Goal: Check status

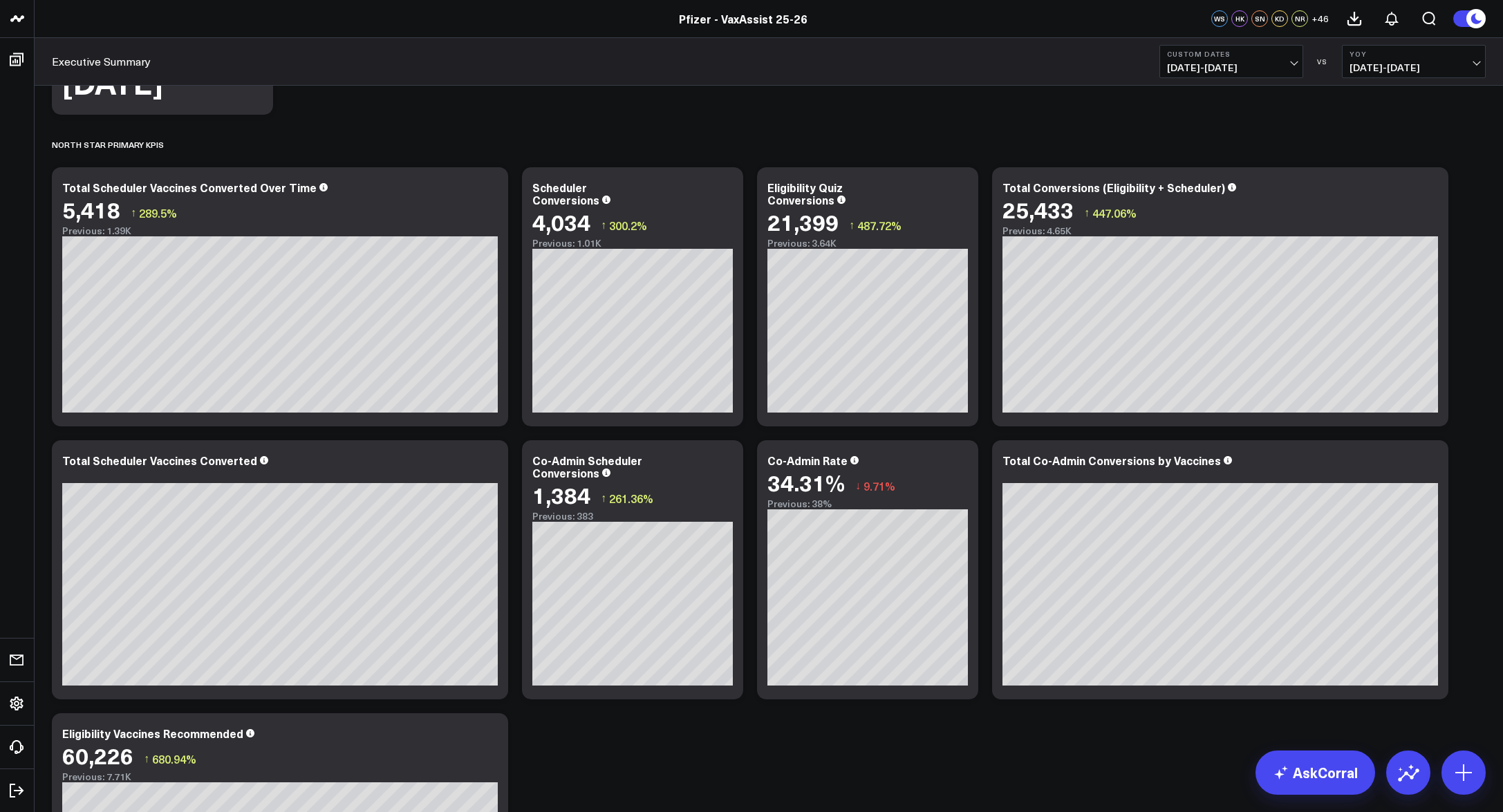
click at [319, 14] on div "Pfizer - VaxAssist 25-26" at bounding box center [743, 19] width 1486 height 15
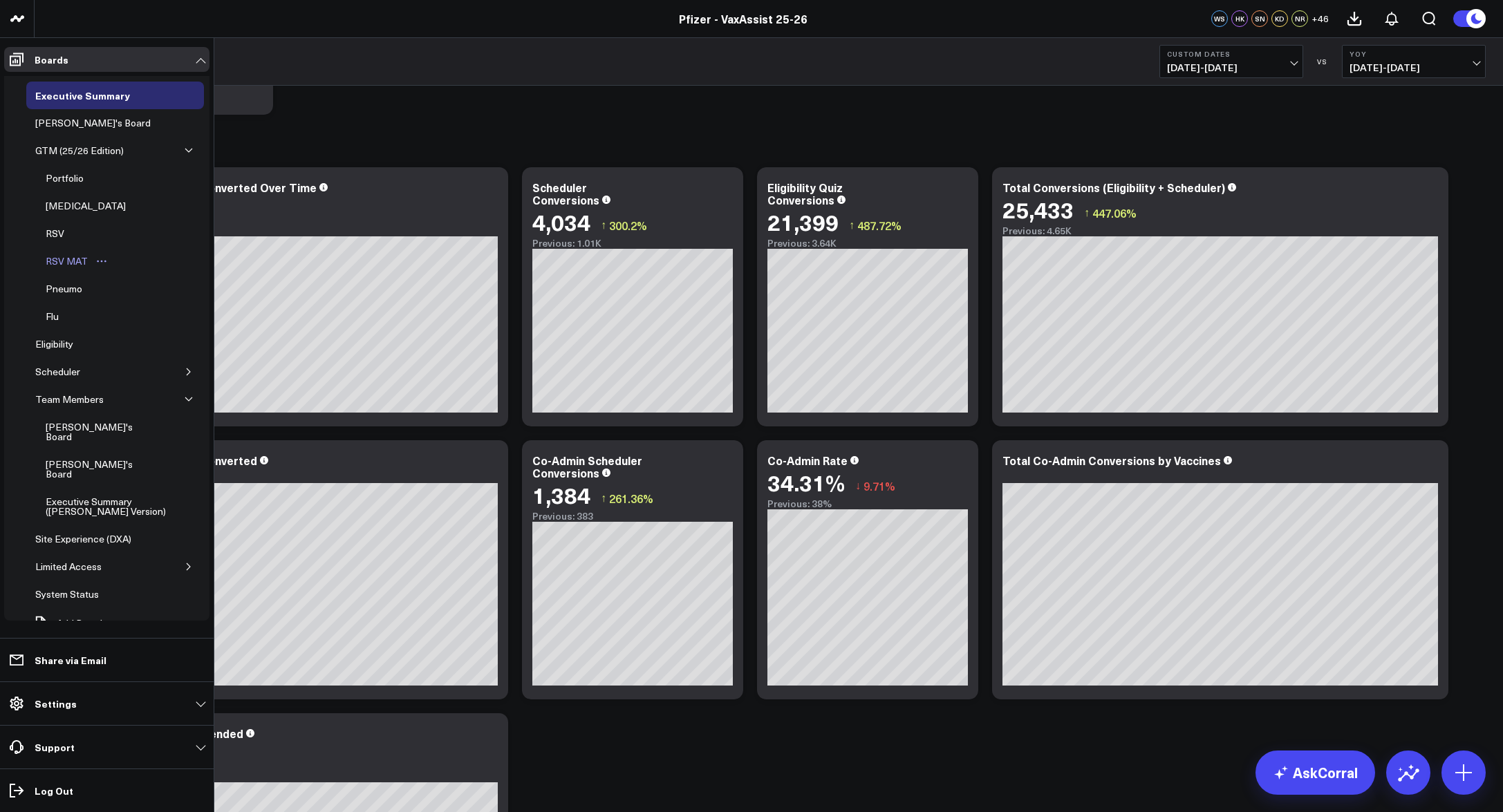
click at [73, 260] on div "RSV MAT" at bounding box center [67, 261] width 49 height 17
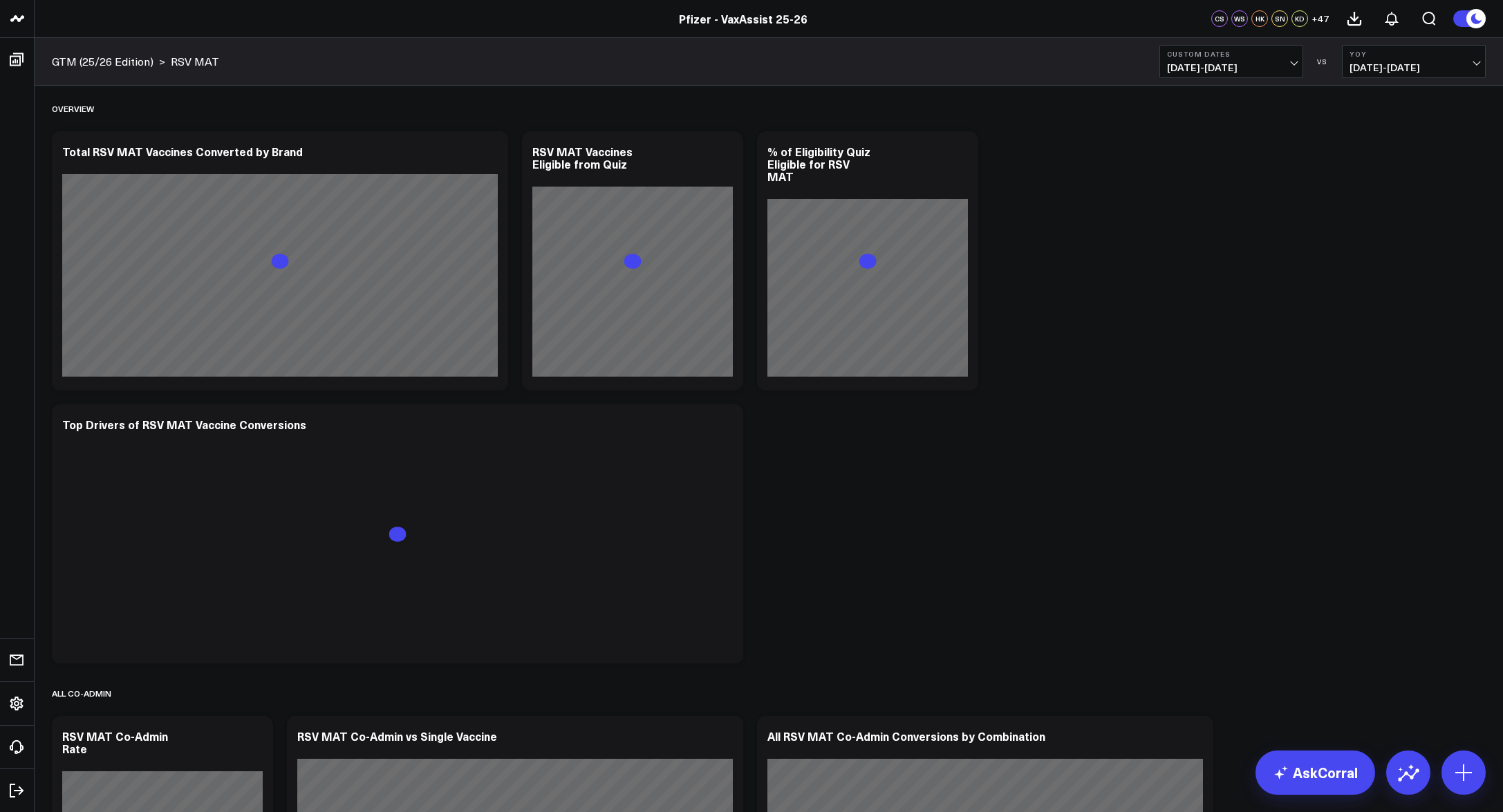
click at [1204, 80] on div "GTM (25/26 Edition) > RSV MAT Custom Dates [DATE] - [DATE] VS YoY [DATE] - [DAT…" at bounding box center [769, 62] width 1468 height 47
click at [1207, 67] on span "[DATE] - [DATE]" at bounding box center [1231, 68] width 129 height 11
click at [1177, 411] on link "YTD" at bounding box center [1231, 414] width 142 height 26
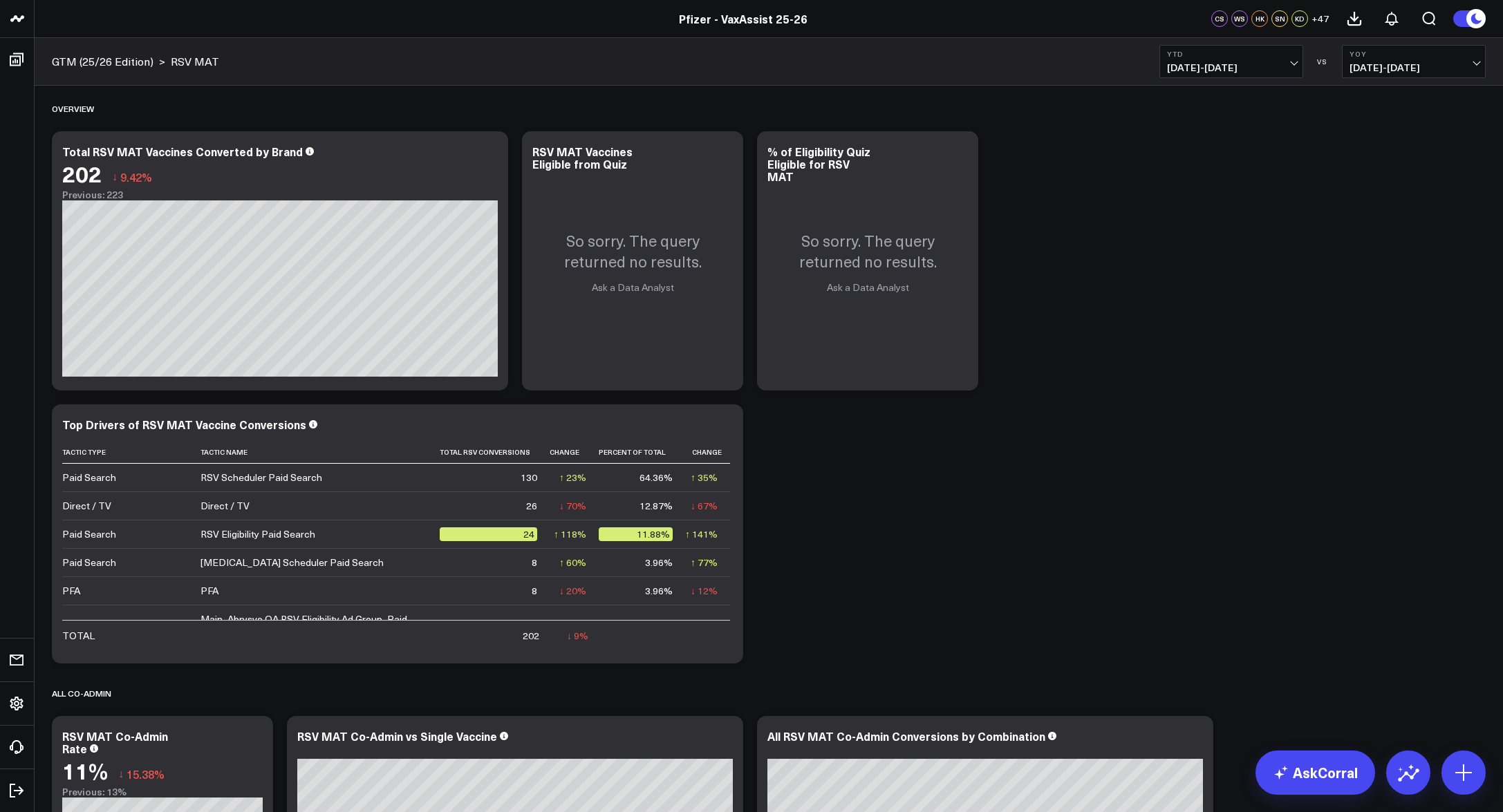
drag, startPoint x: 164, startPoint y: 5, endPoint x: 174, endPoint y: 1, distance: 10.8
click at [164, 5] on header "Pfizer - z VaxAssist Pfizer - VaxAssist 25-26 Pfizer - VaxAssist 25-26 CS WS HK…" at bounding box center [751, 19] width 1503 height 38
